Goal: Information Seeking & Learning: Find specific fact

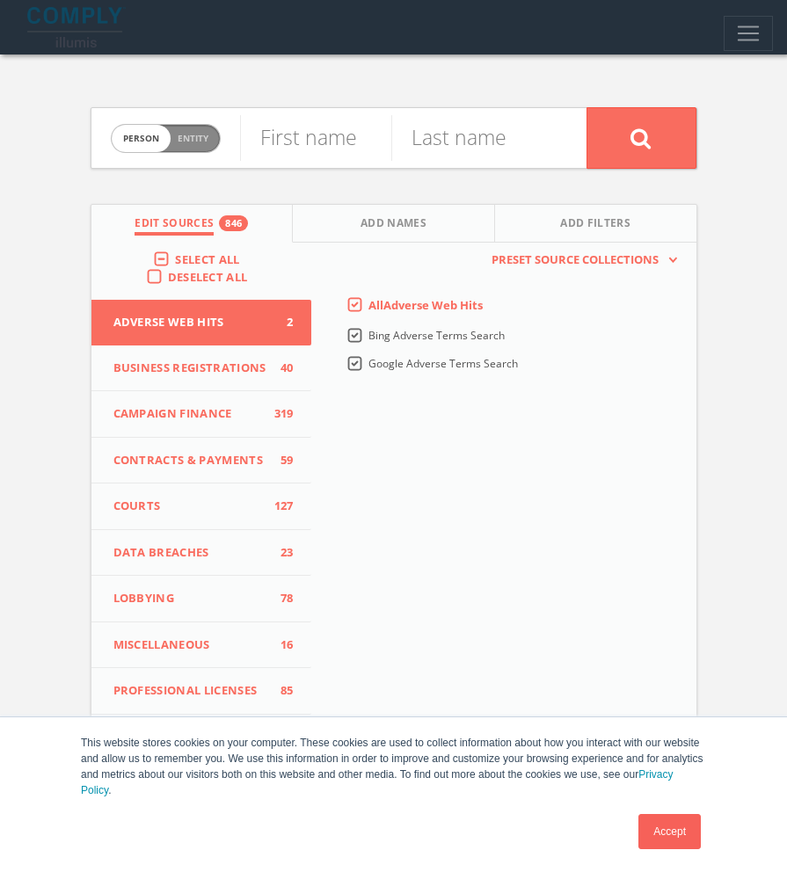
click at [691, 841] on link "Accept" at bounding box center [670, 831] width 62 height 35
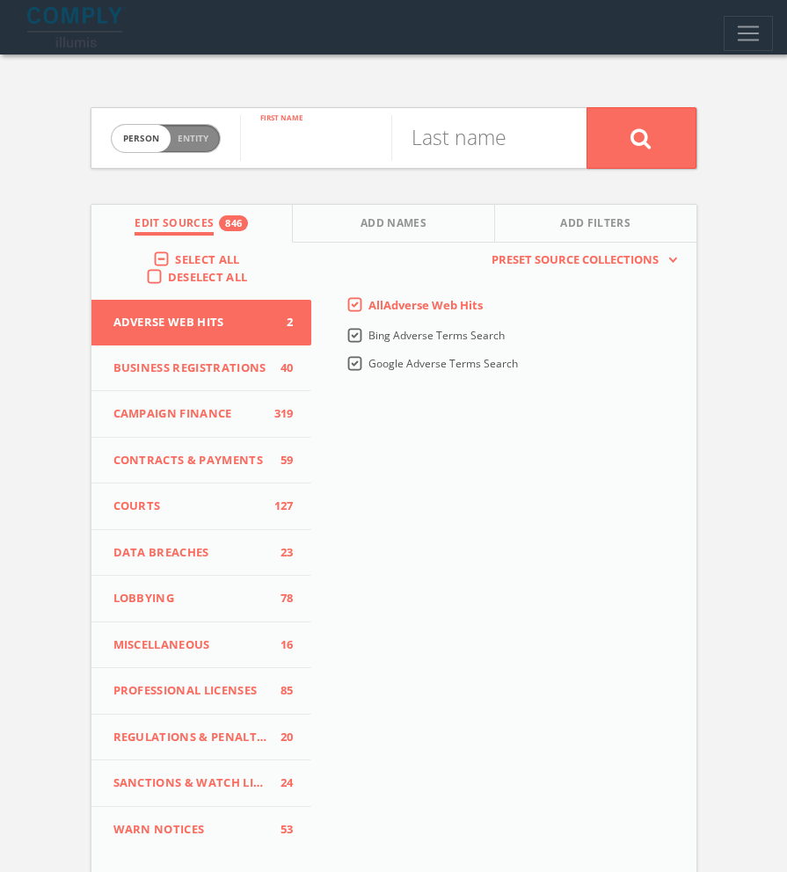
click at [288, 142] on input "text" at bounding box center [315, 138] width 151 height 46
paste input "[PERSON_NAME]"
click at [327, 142] on input "[PERSON_NAME]" at bounding box center [315, 138] width 151 height 46
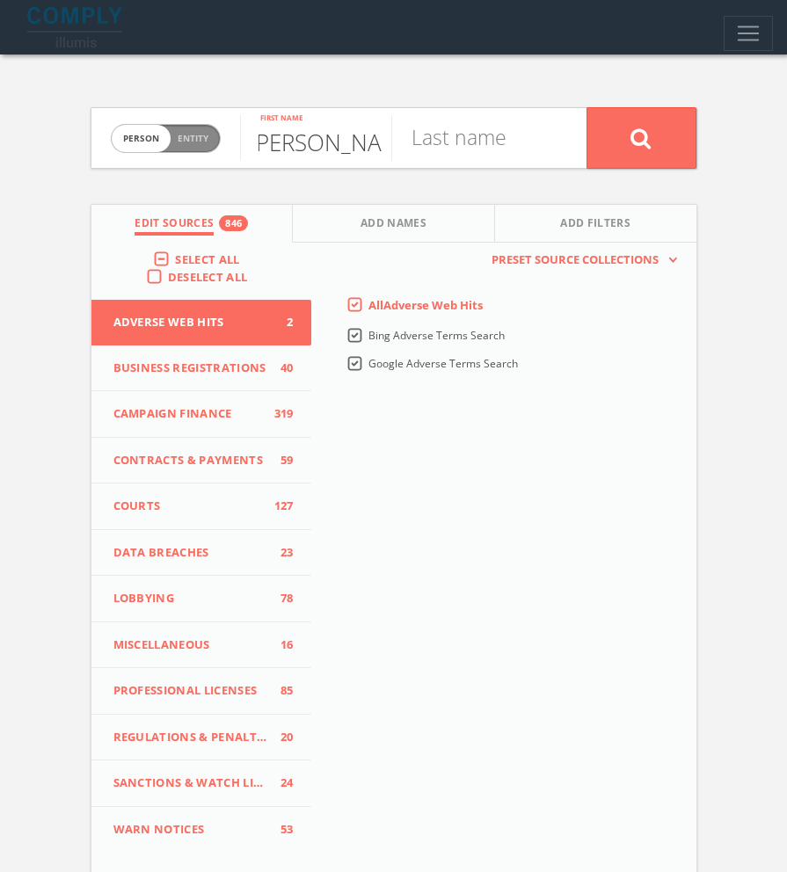
type input "[PERSON_NAME]"
click at [463, 144] on input "text" at bounding box center [466, 138] width 151 height 46
paste input "[PERSON_NAME]"
type input "[PERSON_NAME]"
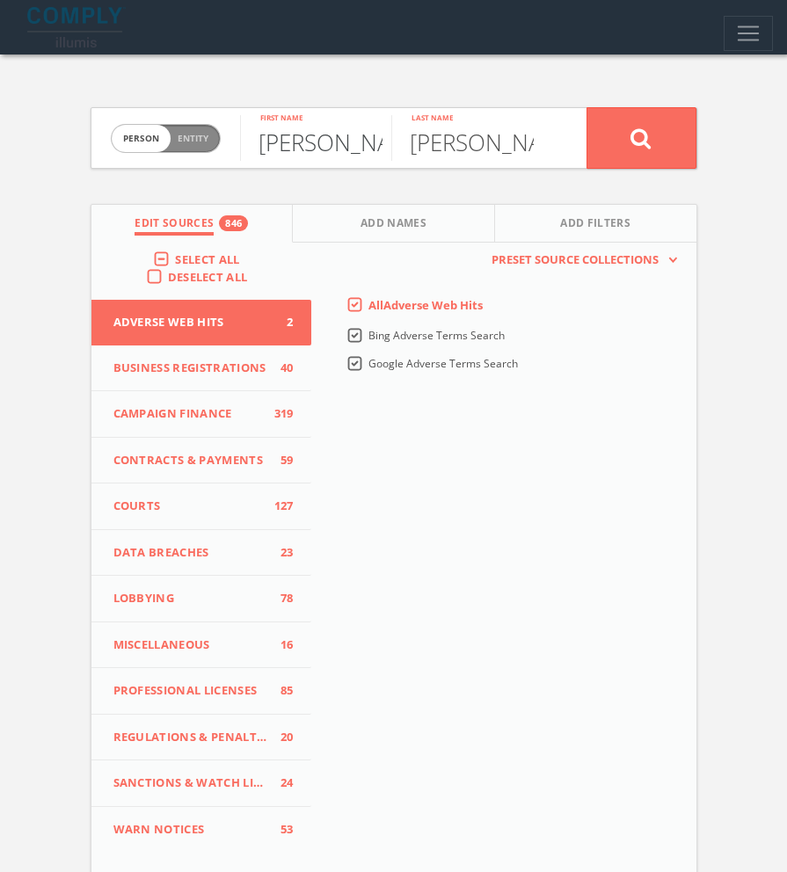
click at [328, 138] on input "[PERSON_NAME]" at bounding box center [315, 138] width 151 height 46
type input "Oscar"
click at [647, 142] on icon at bounding box center [641, 139] width 21 height 22
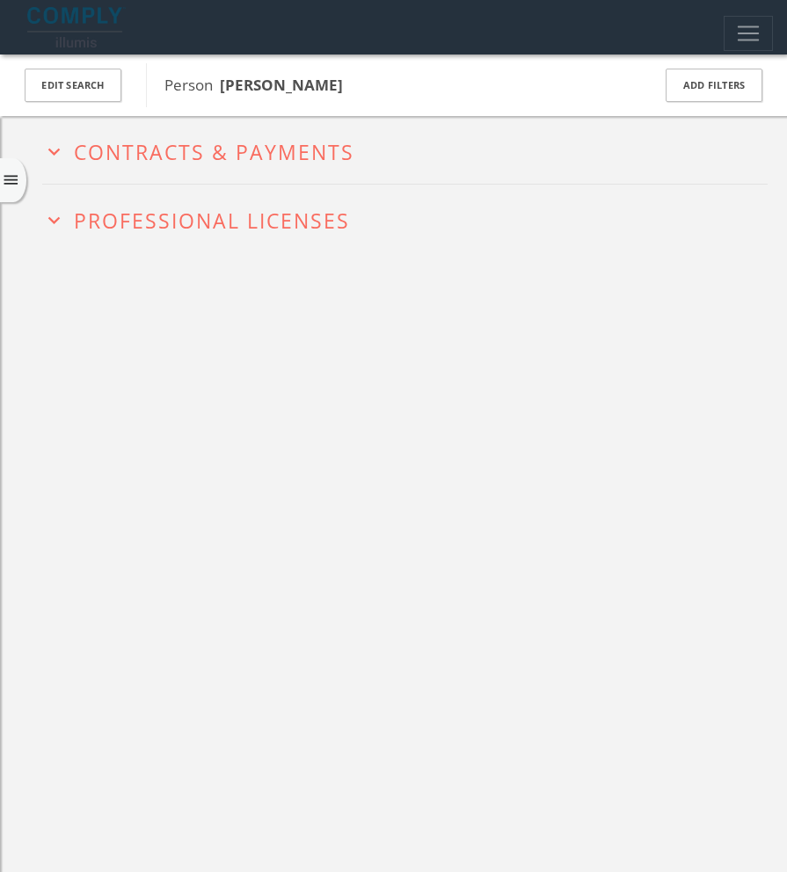
click at [12, 180] on icon "menu" at bounding box center [11, 180] width 18 height 18
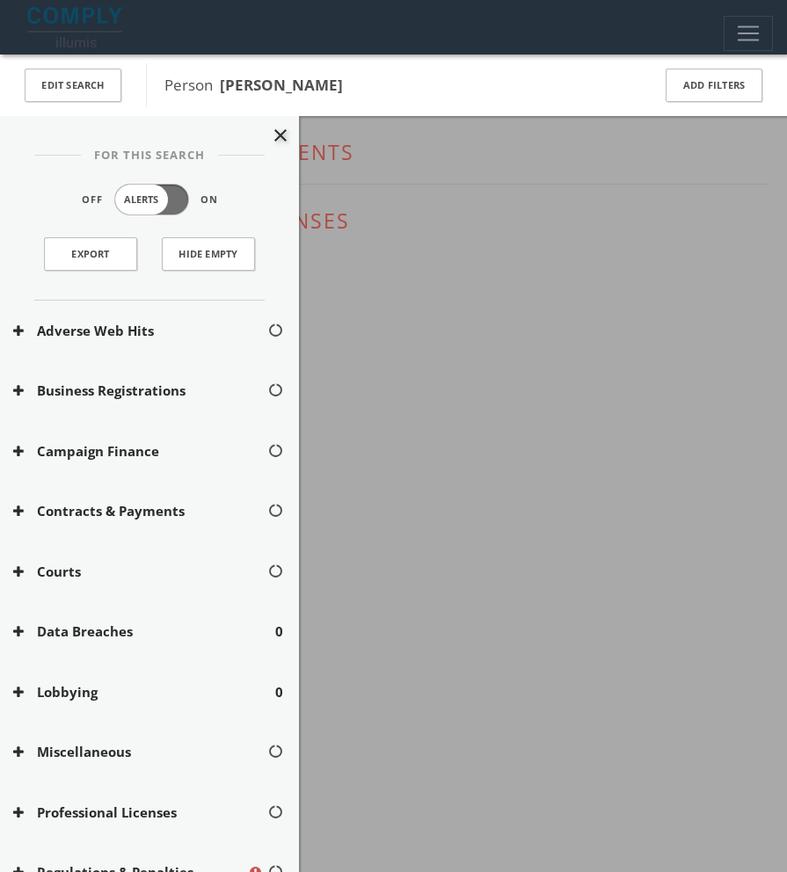
scroll to position [1, 0]
click at [442, 341] on div at bounding box center [393, 436] width 787 height 872
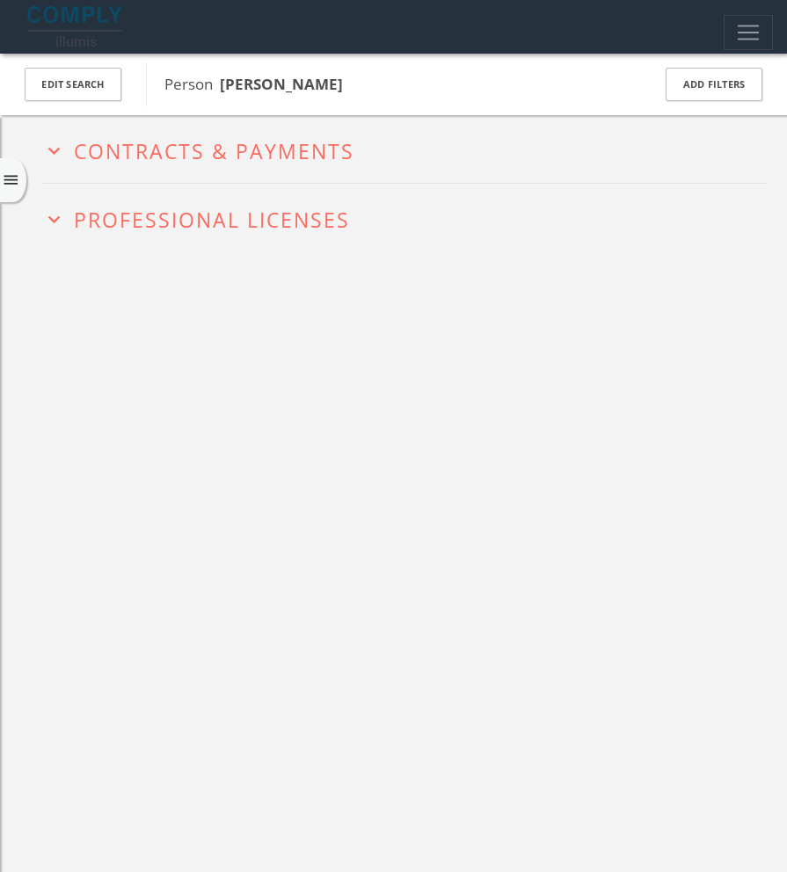
click at [255, 223] on span "Professional Licenses" at bounding box center [212, 220] width 276 height 28
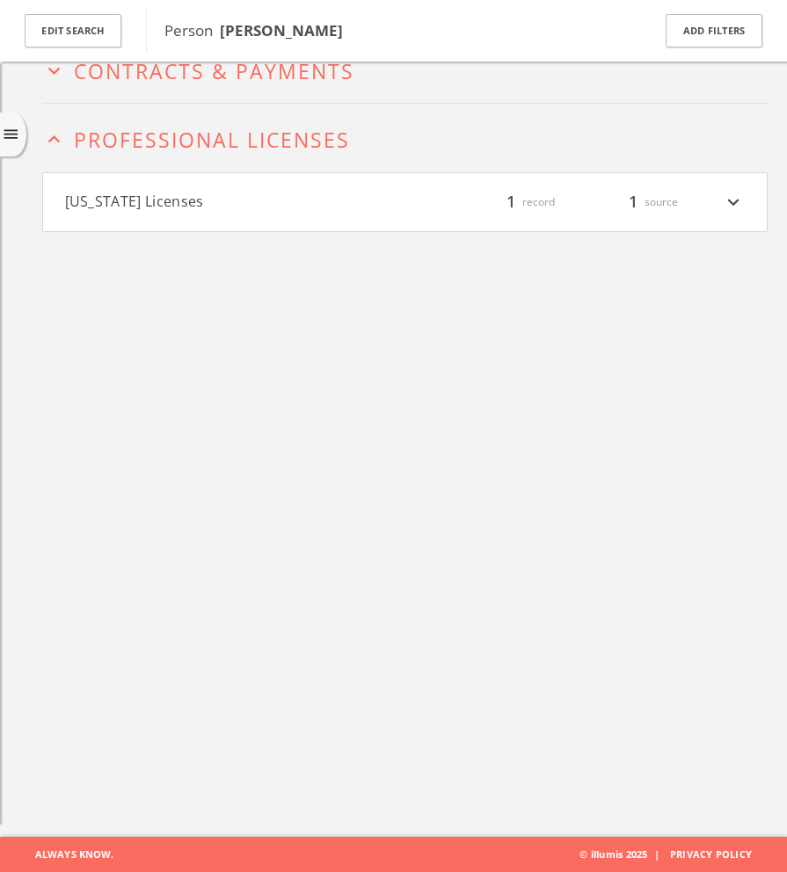
click at [290, 77] on span "Contracts & Payments" at bounding box center [214, 71] width 281 height 28
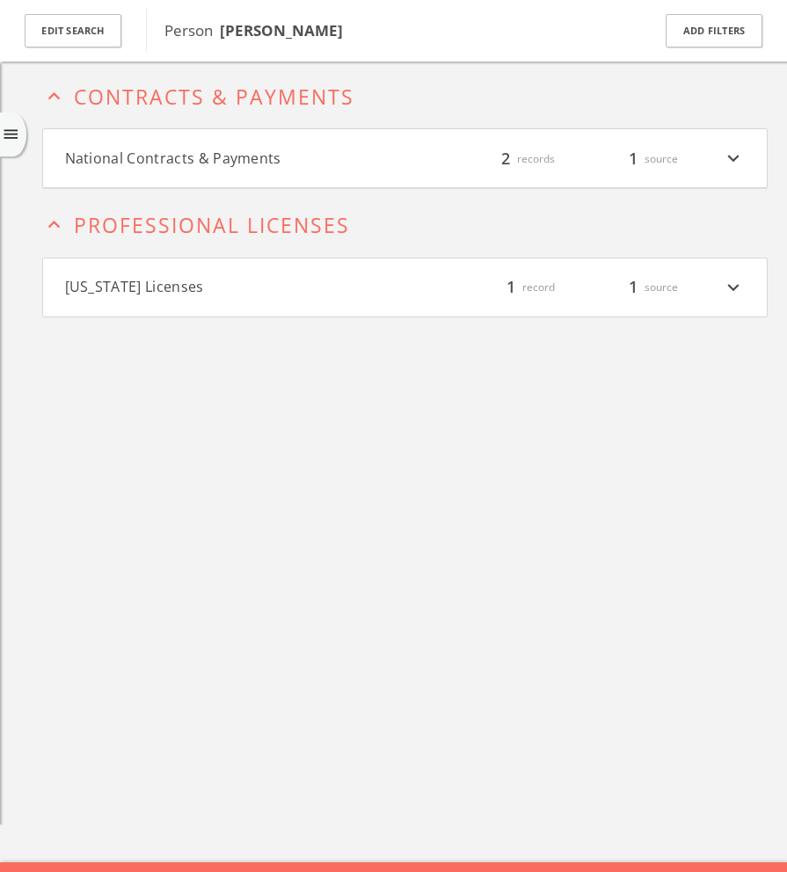
scroll to position [63, 0]
click at [146, 113] on h2 "expand_less Contracts & Payments" at bounding box center [405, 96] width 726 height 68
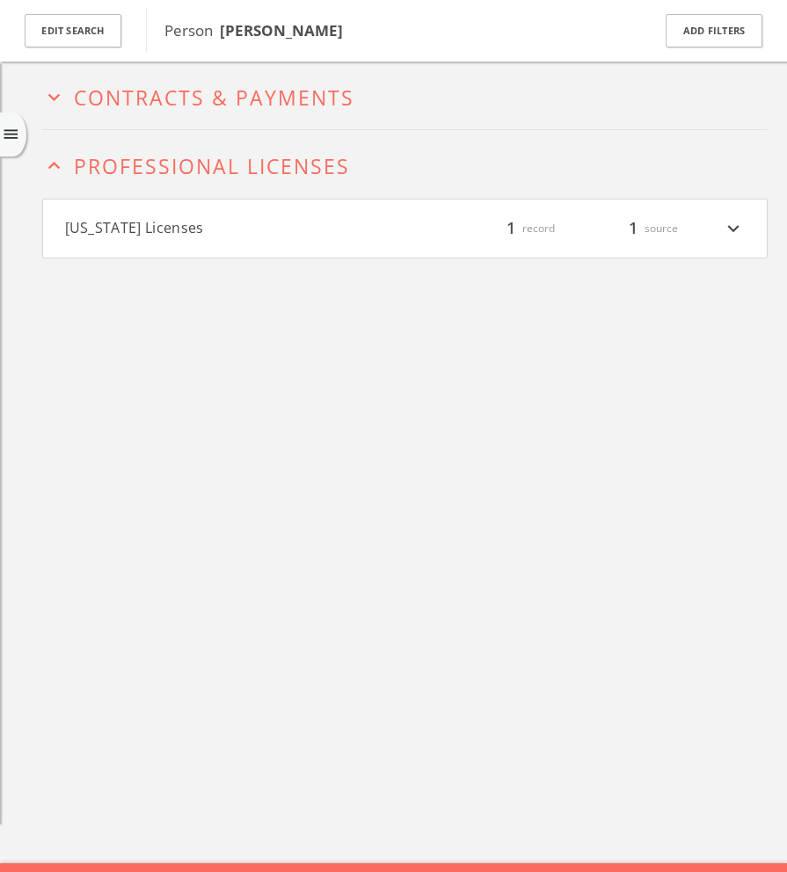
click at [157, 165] on span "Professional Licenses" at bounding box center [212, 166] width 276 height 28
